Goal: Task Accomplishment & Management: Use online tool/utility

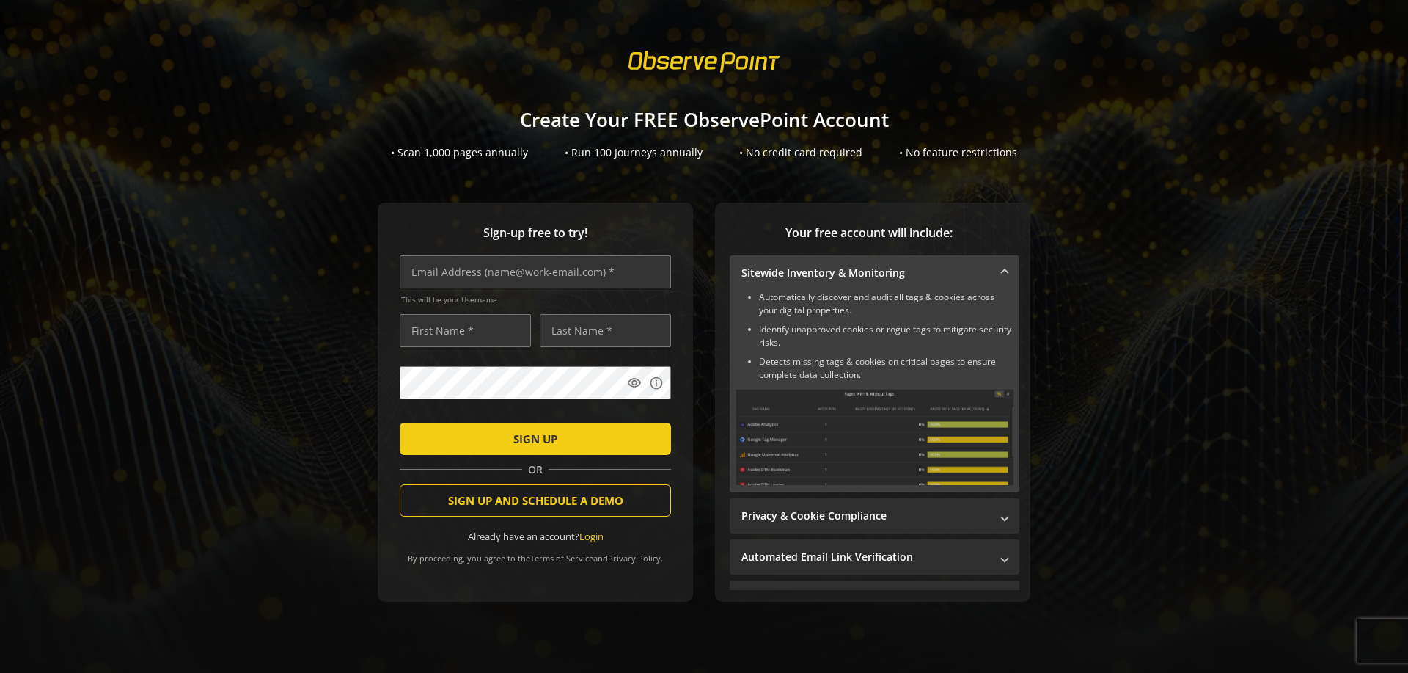
click at [586, 537] on link "Login" at bounding box center [591, 536] width 24 height 13
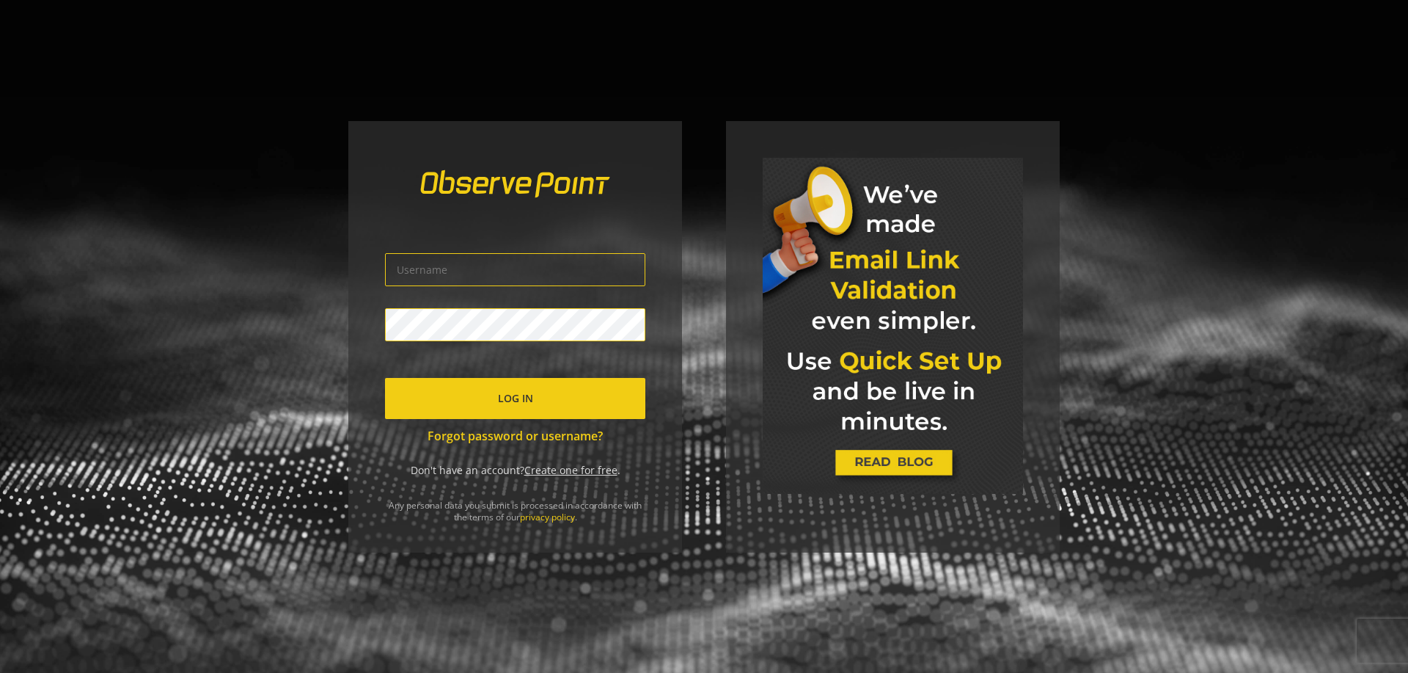
click at [603, 267] on input "text" at bounding box center [515, 269] width 260 height 33
click at [472, 272] on input "text" at bounding box center [515, 269] width 260 height 33
type input "qerboyana@gmail.com"
click at [489, 403] on span "submit" at bounding box center [515, 398] width 260 height 35
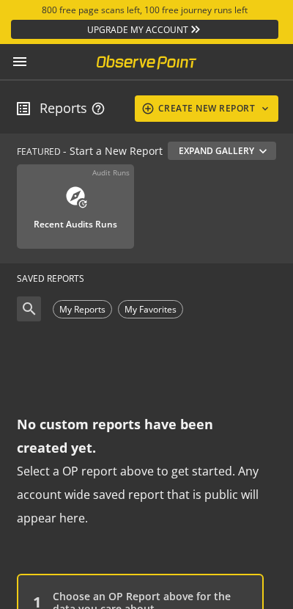
click at [157, 95] on span at bounding box center [207, 108] width 145 height 35
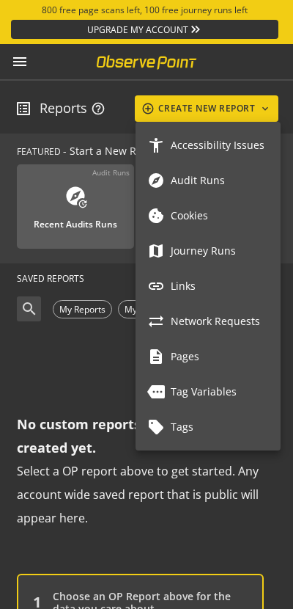
click at [177, 390] on span "Tag Variables" at bounding box center [220, 392] width 98 height 12
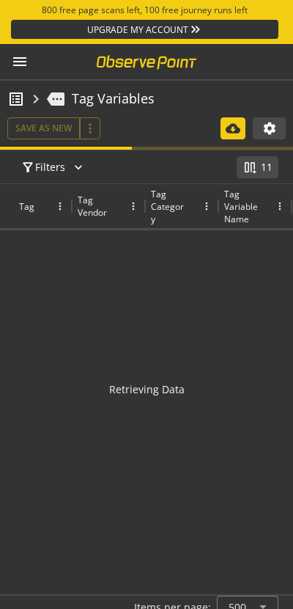
click at [53, 208] on div at bounding box center [54, 206] width 29 height 12
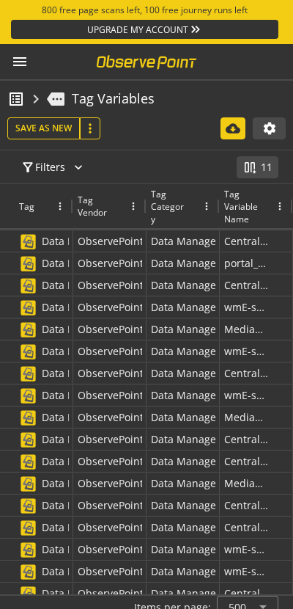
click at [91, 132] on mat-icon "more_vert" at bounding box center [90, 128] width 15 height 15
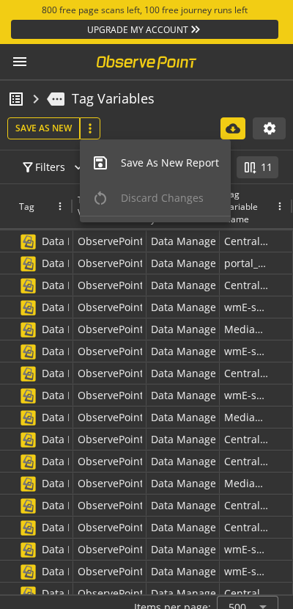
click at [142, 164] on span "Save As New Report" at bounding box center [170, 163] width 98 height 15
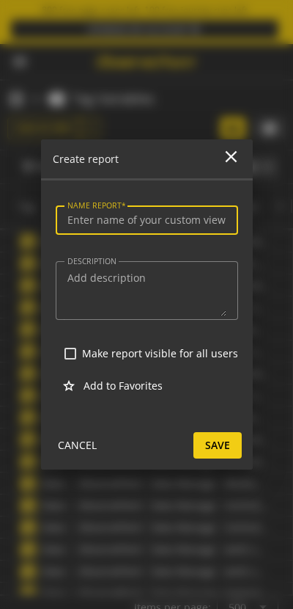
click at [155, 238] on div at bounding box center [147, 242] width 183 height 15
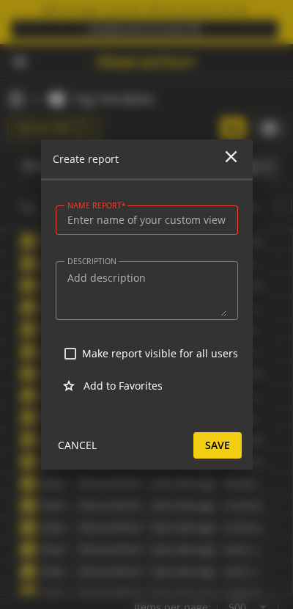
click at [154, 223] on input "NAME REPORT" at bounding box center [146, 220] width 159 height 12
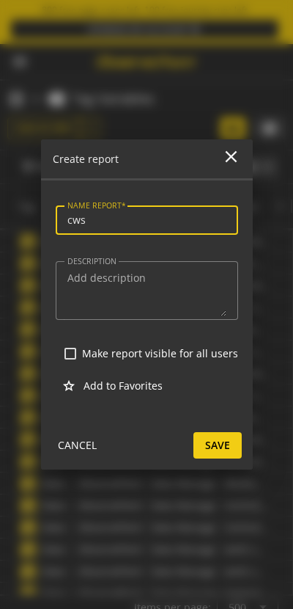
type input "cws"
click at [144, 307] on textarea "DESCRIPTION" at bounding box center [146, 290] width 159 height 51
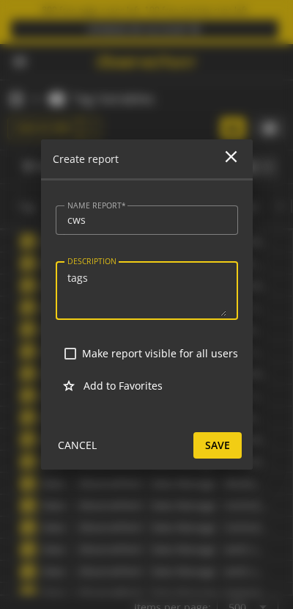
type textarea "tags"
click at [72, 356] on input "Make report visible for all users" at bounding box center [71, 354] width 12 height 12
checkbox input "true"
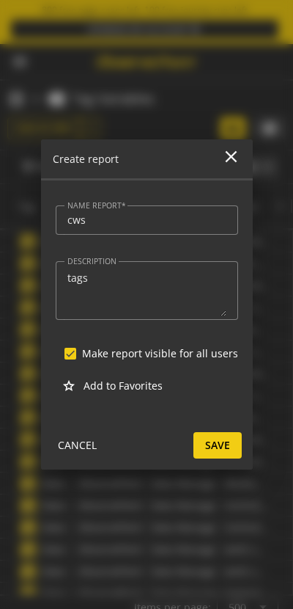
click at [210, 453] on span "Save" at bounding box center [217, 445] width 25 height 26
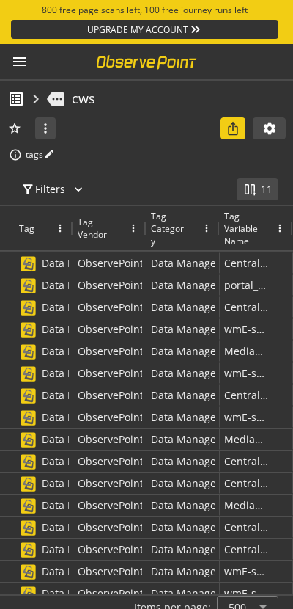
click at [23, 65] on mat-icon "menu" at bounding box center [20, 62] width 18 height 18
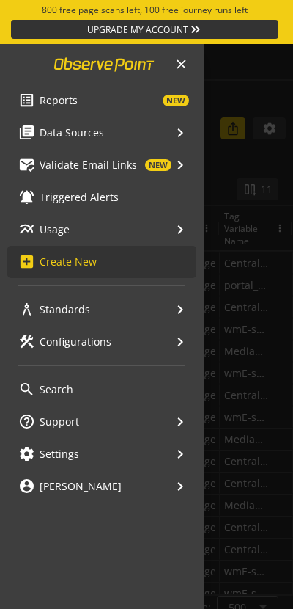
click at [51, 107] on span "Reports" at bounding box center [59, 100] width 38 height 15
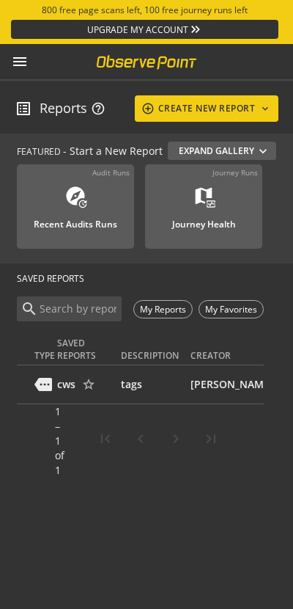
click at [21, 58] on mat-icon "menu" at bounding box center [20, 62] width 18 height 18
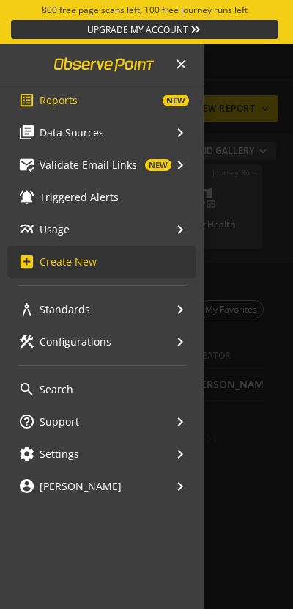
click at [51, 136] on span "Data Sources" at bounding box center [72, 132] width 65 height 15
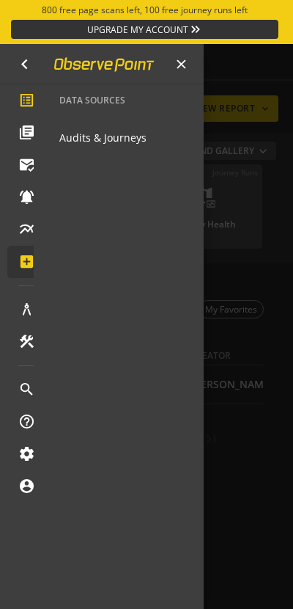
click at [17, 62] on mat-icon "navigate_before" at bounding box center [25, 64] width 20 height 20
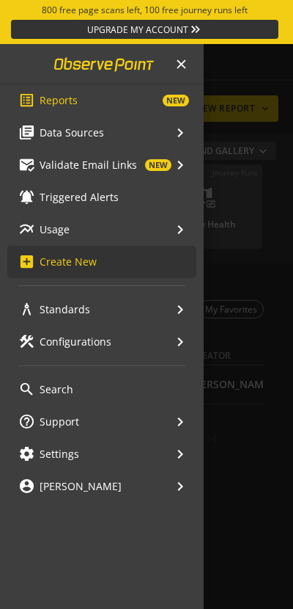
click at [66, 197] on span "Triggered Alerts" at bounding box center [79, 197] width 79 height 15
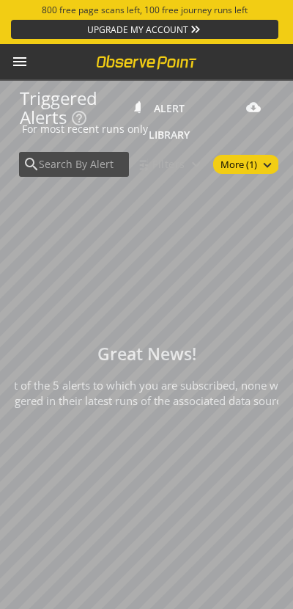
click at [22, 62] on mat-icon "menu" at bounding box center [20, 62] width 18 height 18
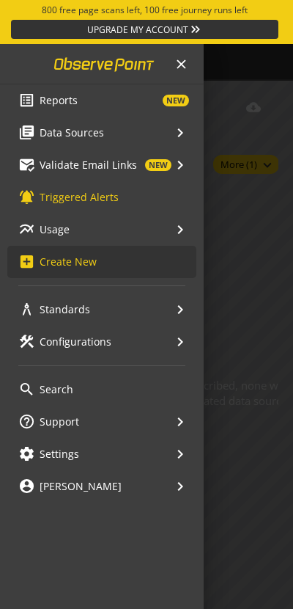
click at [62, 161] on span "Validate Email Links" at bounding box center [89, 165] width 98 height 15
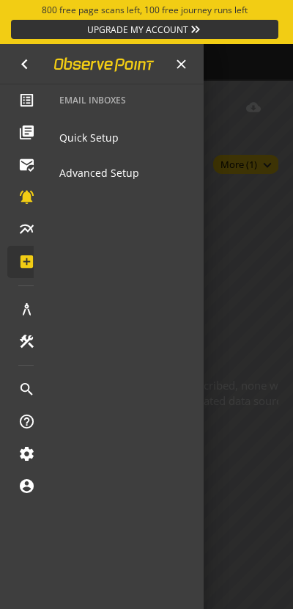
click at [84, 139] on span "Quick Setup" at bounding box center [88, 138] width 59 height 26
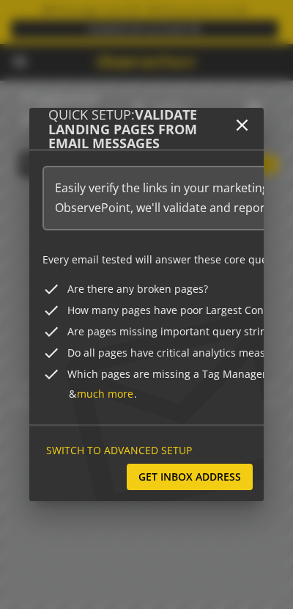
click at [238, 127] on mat-icon "close" at bounding box center [243, 125] width 20 height 20
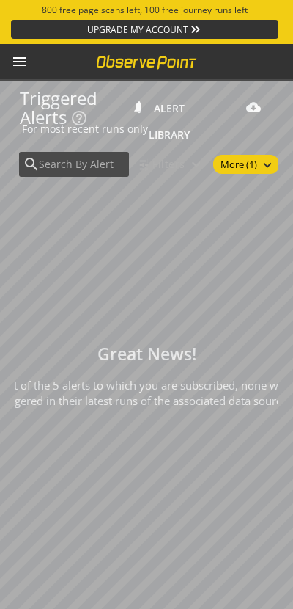
click at [27, 67] on mat-icon "menu" at bounding box center [20, 62] width 18 height 18
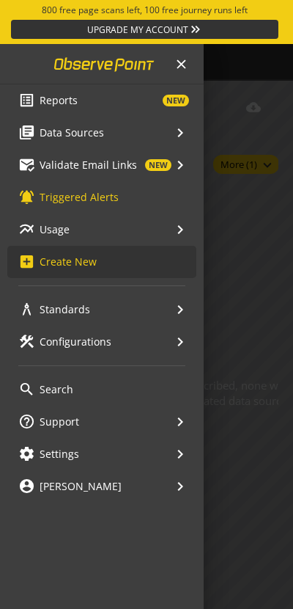
click at [172, 227] on mat-icon "keyboard_arrow_right" at bounding box center [181, 230] width 18 height 18
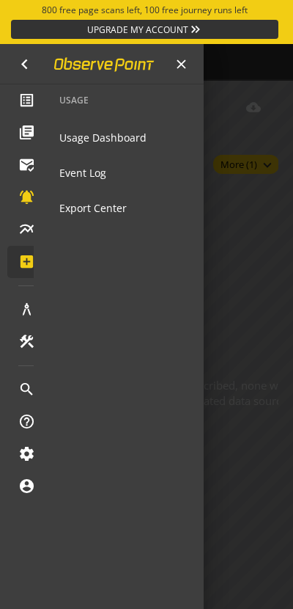
click at [109, 141] on span "Usage Dashboard" at bounding box center [102, 138] width 87 height 26
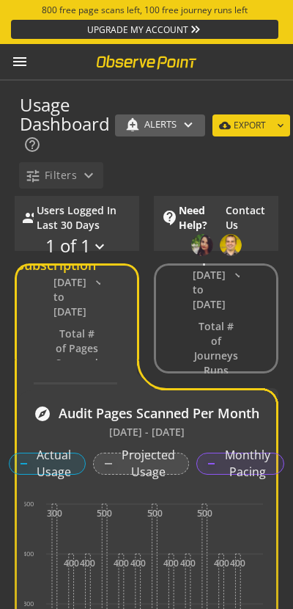
click at [175, 123] on span "ALERTS" at bounding box center [161, 125] width 32 height 10
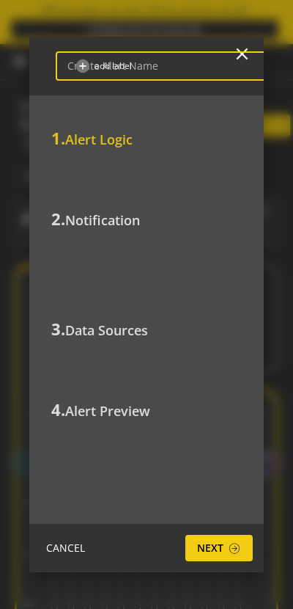
scroll to position [0, 38]
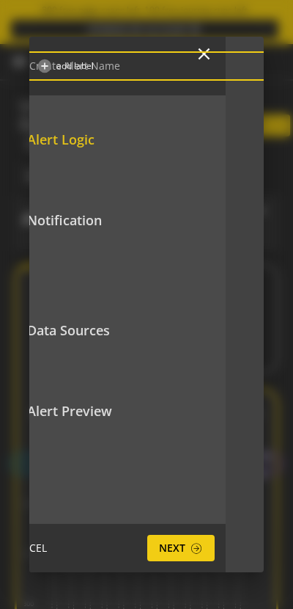
click at [201, 52] on div at bounding box center [164, 65] width 270 height 29
click at [199, 56] on div at bounding box center [164, 65] width 270 height 29
click at [200, 56] on div at bounding box center [164, 65] width 270 height 29
click at [199, 53] on div at bounding box center [164, 65] width 270 height 29
click at [180, 551] on span "Next" at bounding box center [172, 548] width 26 height 26
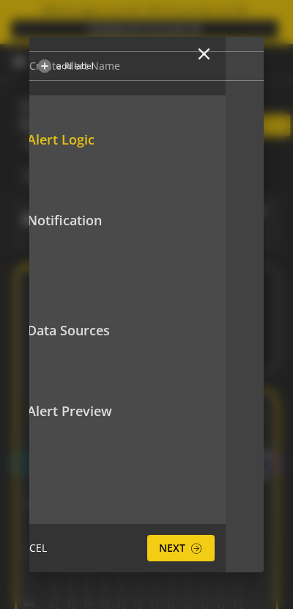
click at [202, 54] on div at bounding box center [164, 65] width 270 height 29
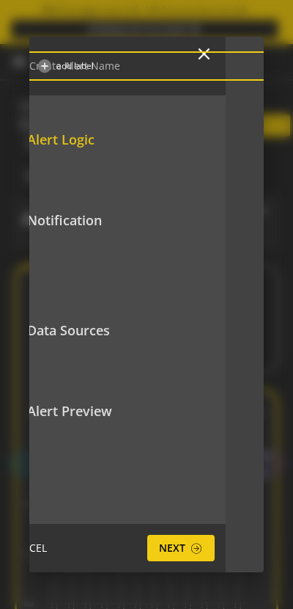
click at [208, 61] on input at bounding box center [164, 66] width 270 height 12
click at [205, 55] on div at bounding box center [164, 65] width 270 height 29
